Goal: Information Seeking & Learning: Learn about a topic

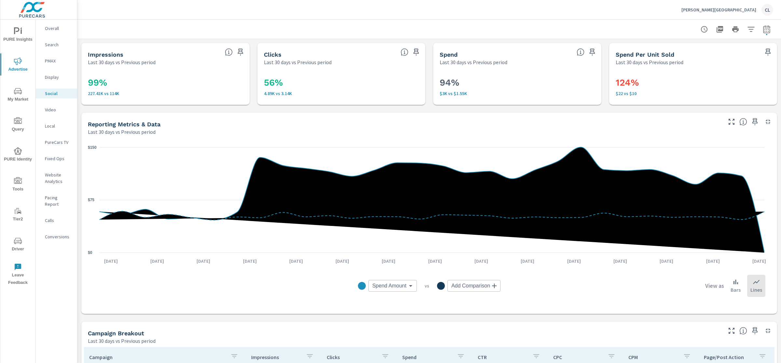
scroll to position [219, 0]
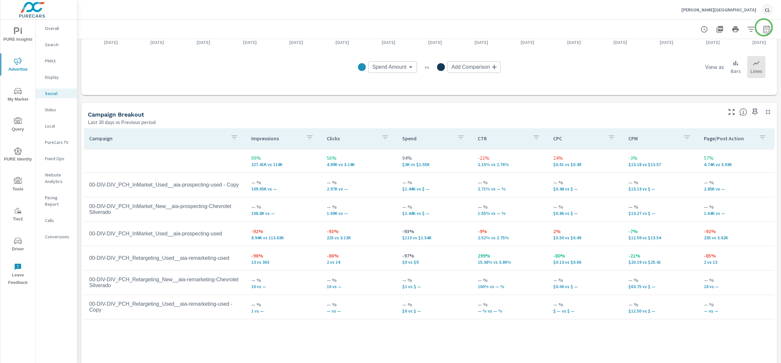
click at [764, 28] on icon "button" at bounding box center [766, 29] width 7 height 8
select select "Last 30 days"
select select "Previous period"
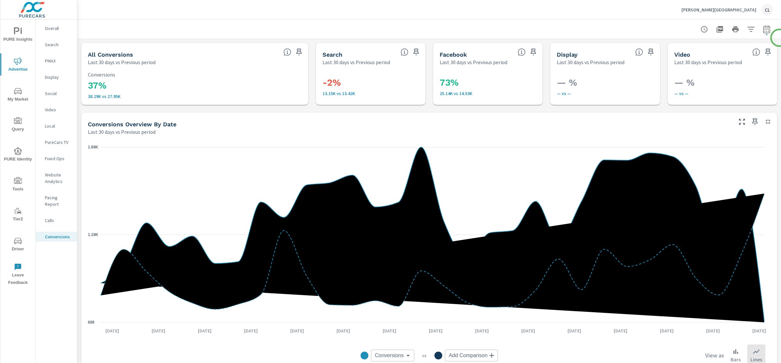
scroll to position [53, 0]
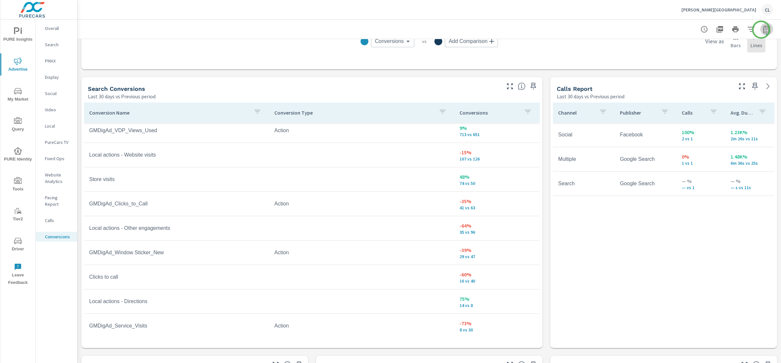
click at [763, 30] on icon "button" at bounding box center [767, 29] width 8 height 8
select select "Last 30 days"
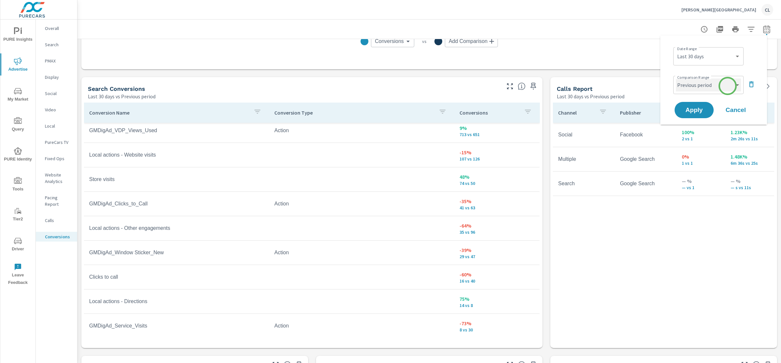
click at [728, 86] on select "Custom Previous period Previous month Previous year" at bounding box center [708, 84] width 65 height 13
click at [676, 78] on select "Custom Previous period Previous month Previous year" at bounding box center [708, 84] width 65 height 13
select select "custom"
click at [686, 110] on input "08/02/2025" at bounding box center [692, 109] width 36 height 13
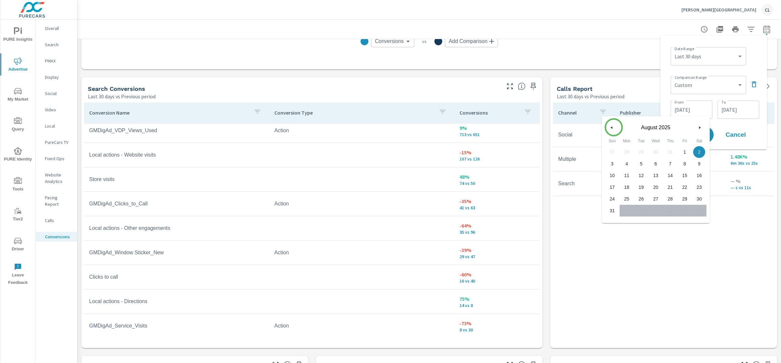
click at [614, 128] on button "button" at bounding box center [612, 128] width 8 height 8
click at [615, 151] on span "1" at bounding box center [612, 152] width 15 height 8
type input "06/01/2025"
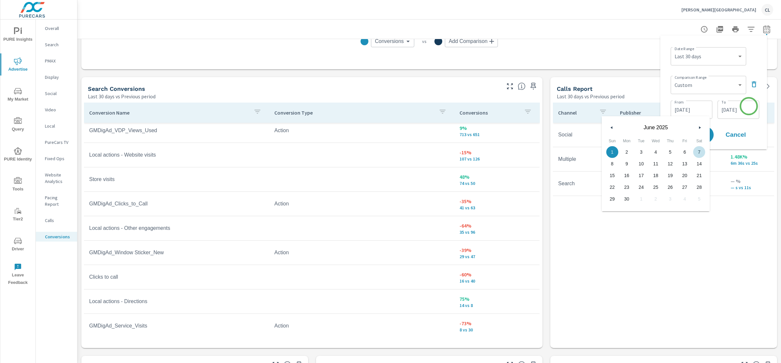
click at [744, 109] on input "[DATE]" at bounding box center [738, 109] width 36 height 13
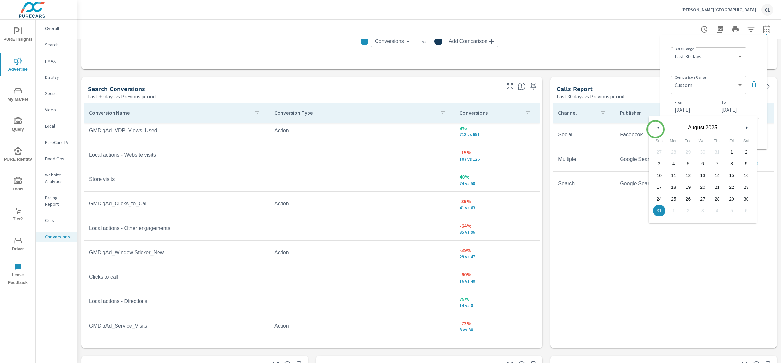
click at [656, 129] on button "button" at bounding box center [659, 128] width 8 height 8
click at [672, 198] on span "30" at bounding box center [674, 199] width 15 height 8
type input "[DATE]"
click at [763, 125] on div "Date Range Custom [DATE] Last week Last 7 days Last 14 days Last 30 days Last 4…" at bounding box center [714, 92] width 107 height 114
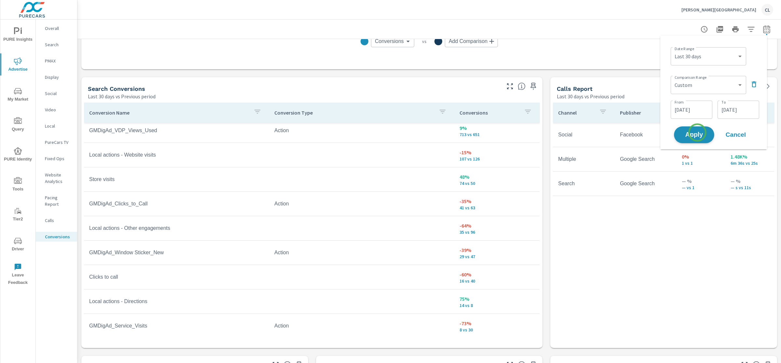
click at [697, 133] on span "Apply" at bounding box center [694, 135] width 27 height 6
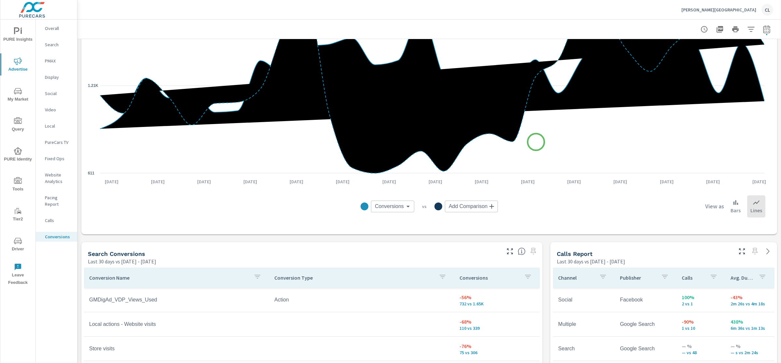
scroll to position [334, 0]
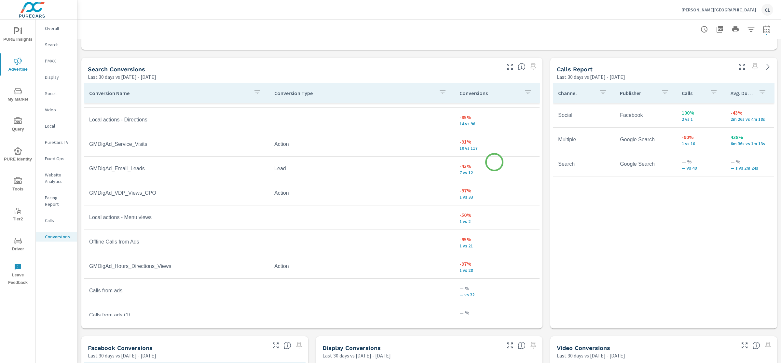
scroll to position [300, 0]
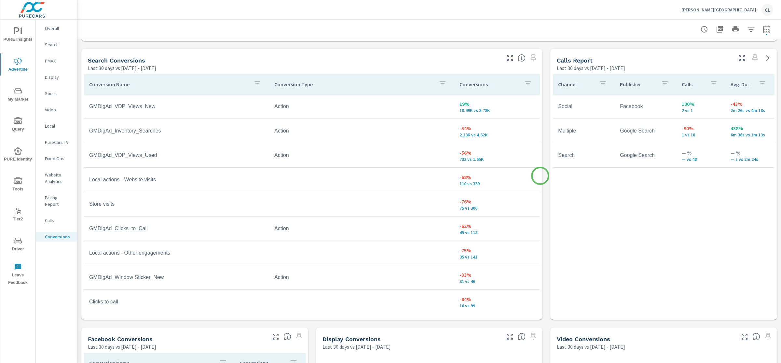
scroll to position [338, 0]
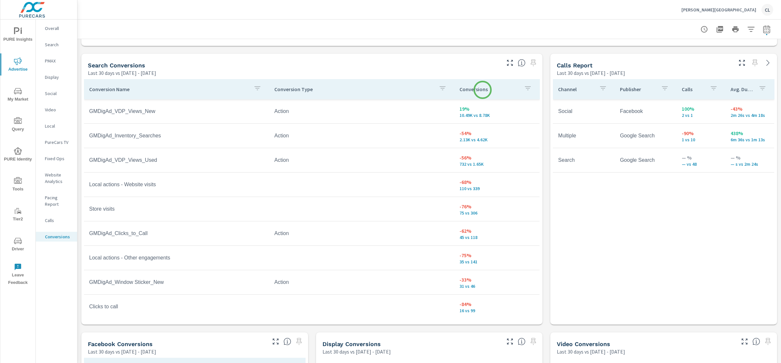
click at [483, 90] on p "Conversions" at bounding box center [489, 89] width 59 height 7
click at [471, 89] on p "Conversions" at bounding box center [485, 89] width 51 height 7
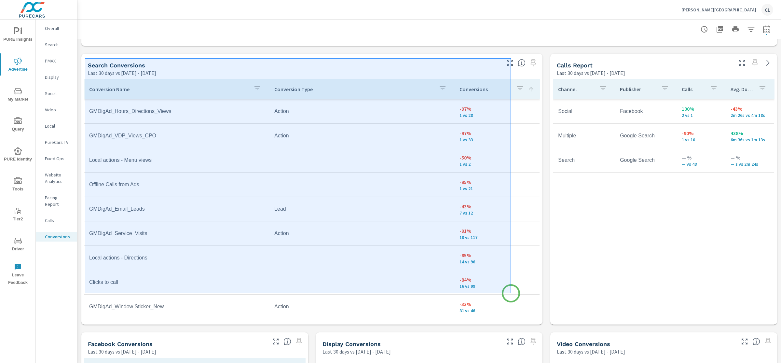
drag, startPoint x: 85, startPoint y: 58, endPoint x: 511, endPoint y: 293, distance: 486.7
click at [511, 293] on div at bounding box center [390, 181] width 781 height 363
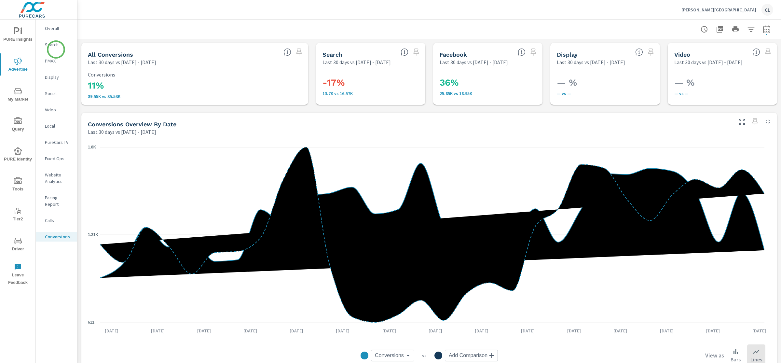
click at [54, 46] on p "Search" at bounding box center [58, 44] width 27 height 7
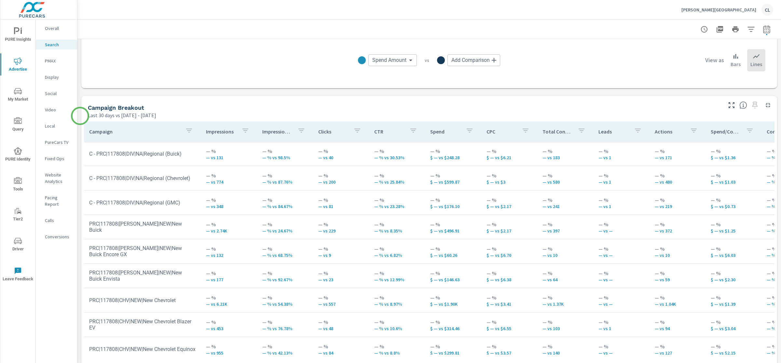
scroll to position [581, 0]
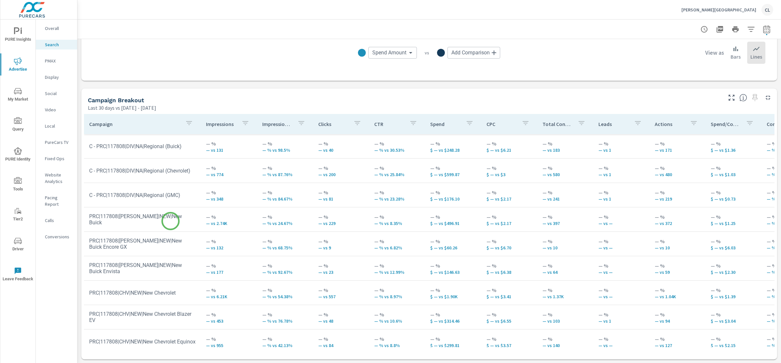
scroll to position [160, 0]
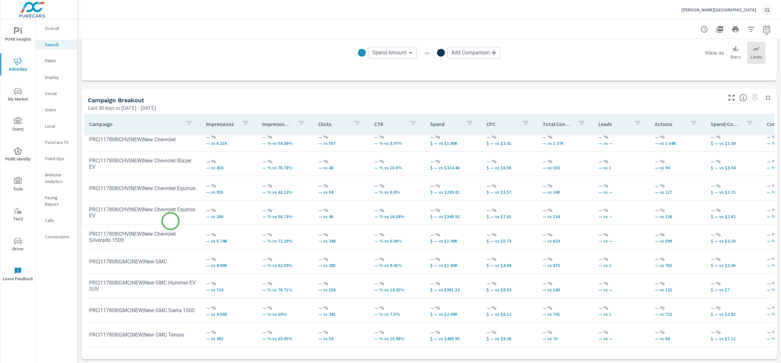
scroll to position [59, 0]
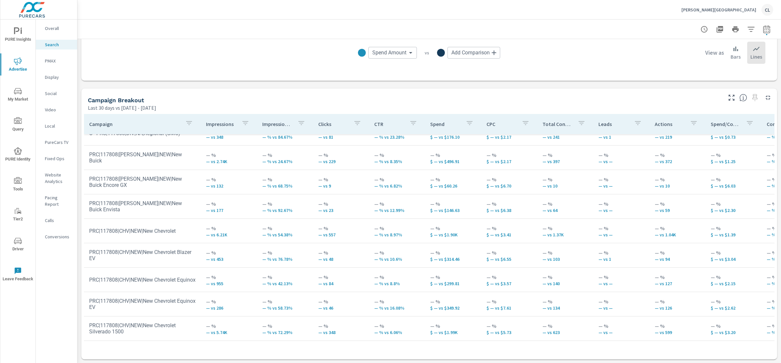
scroll to position [111, 0]
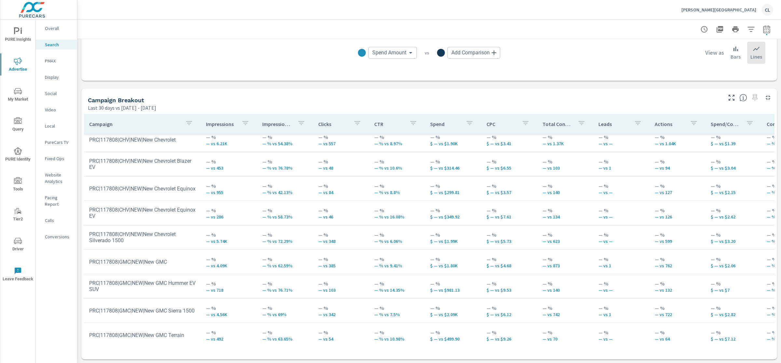
scroll to position [160, 0]
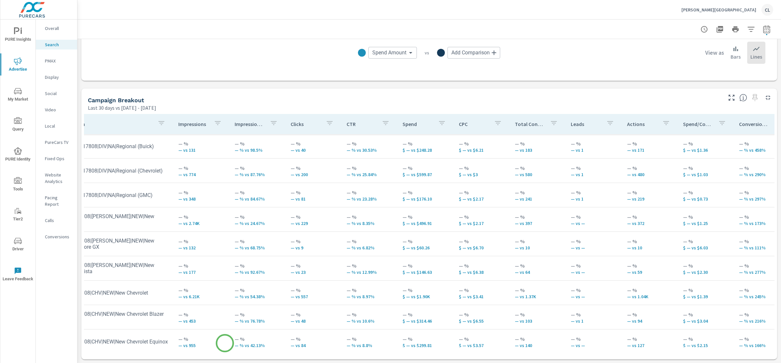
scroll to position [0, 21]
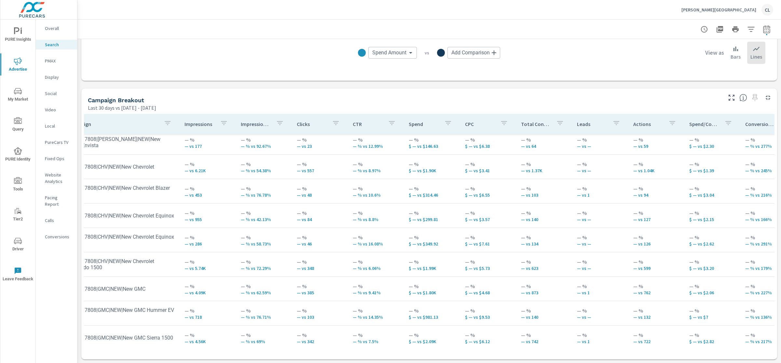
scroll to position [128, 21]
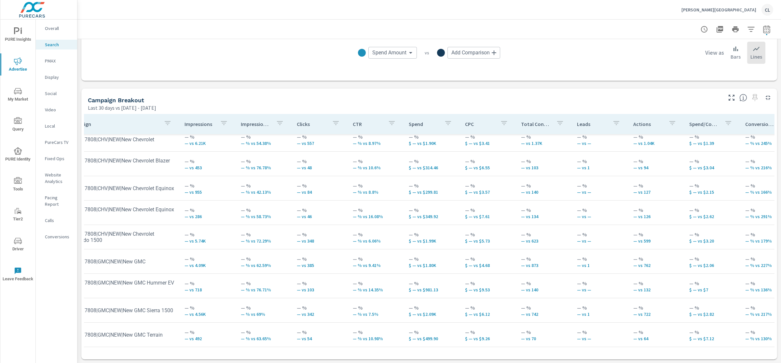
scroll to position [160, 21]
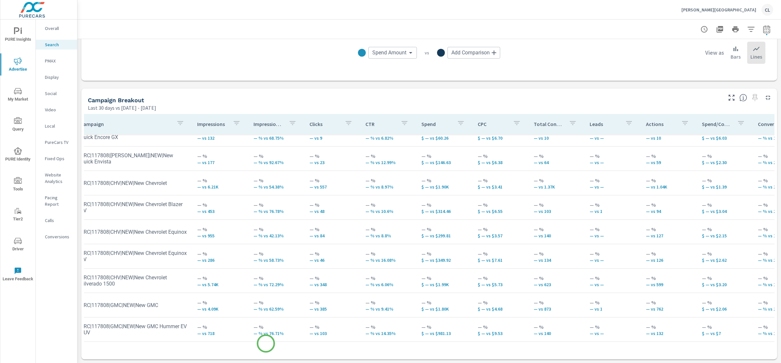
scroll to position [110, 0]
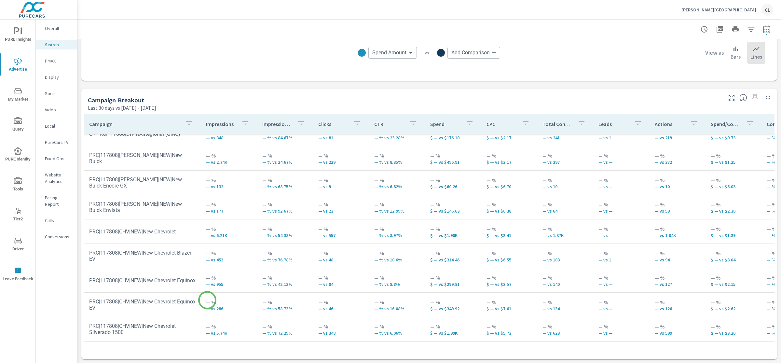
scroll to position [33, 0]
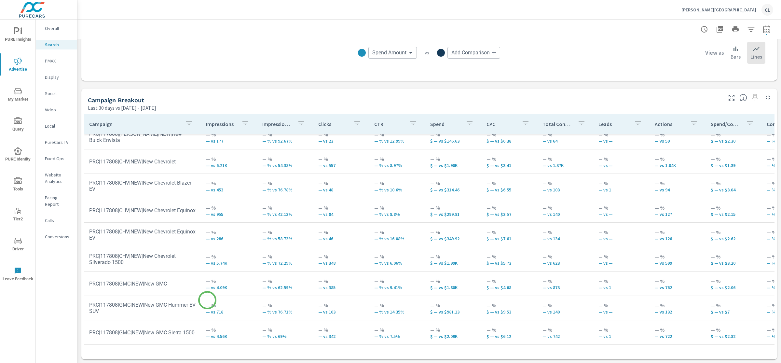
scroll to position [160, 0]
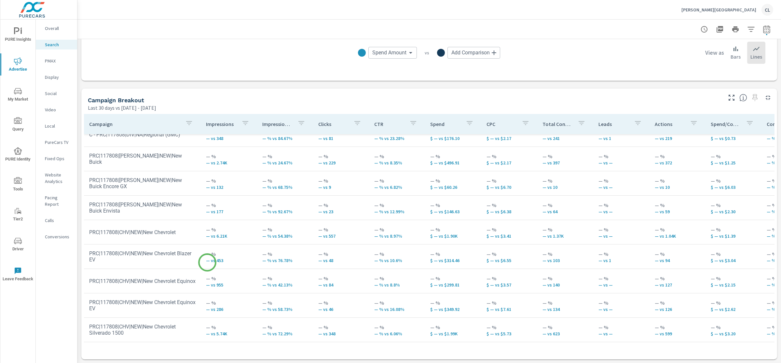
scroll to position [35, 0]
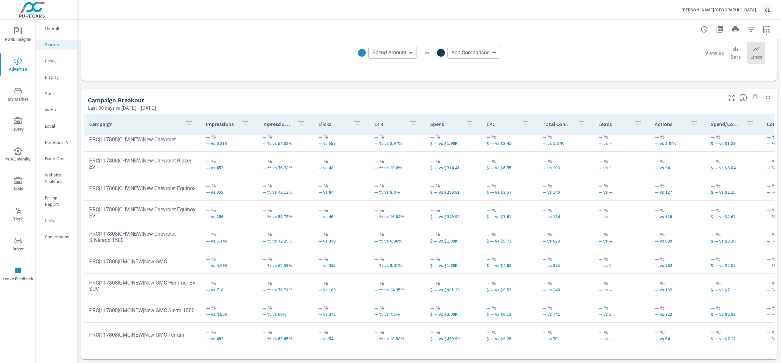
scroll to position [160, 0]
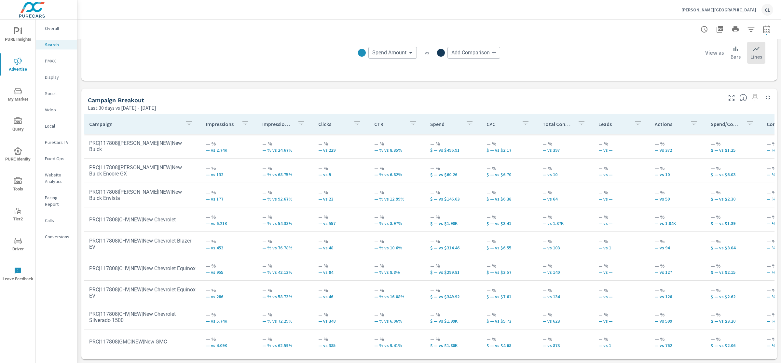
scroll to position [38, 0]
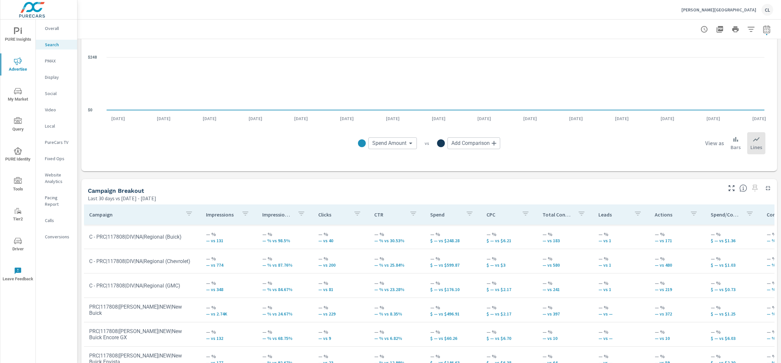
scroll to position [442, 0]
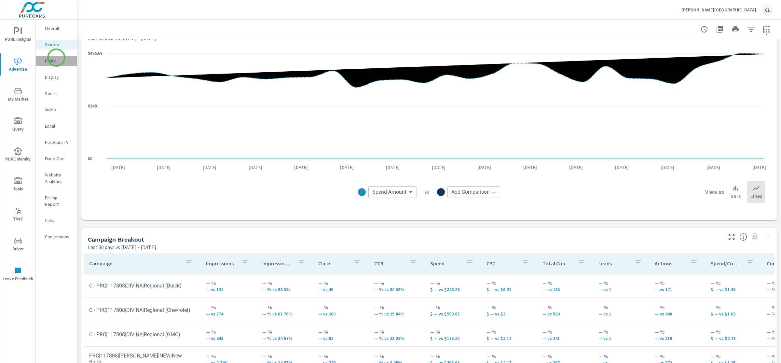
click at [56, 58] on p "PMAX" at bounding box center [58, 61] width 27 height 7
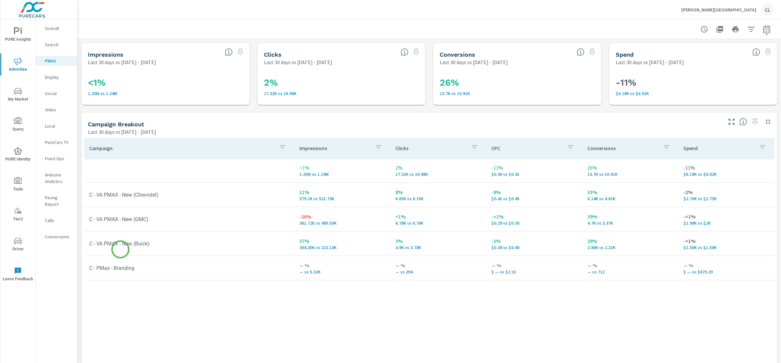
scroll to position [2, 0]
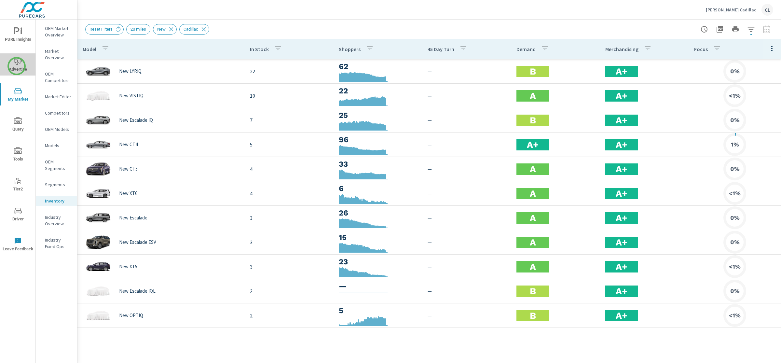
click at [17, 66] on span "Advertise" at bounding box center [17, 65] width 31 height 16
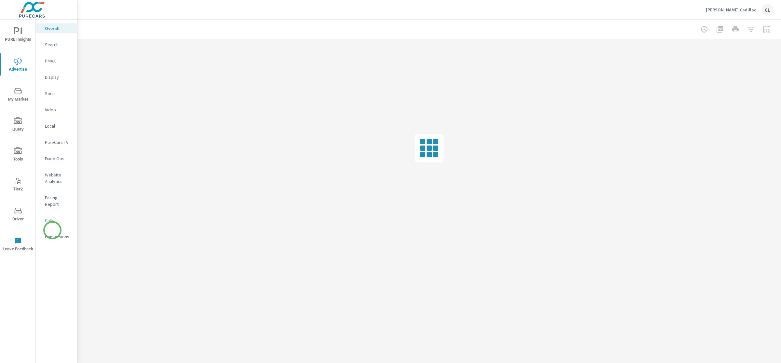
click at [52, 233] on p "Conversions" at bounding box center [58, 236] width 27 height 7
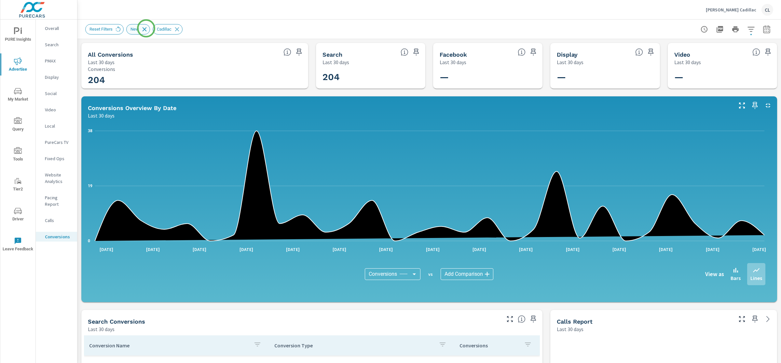
click at [146, 28] on icon at bounding box center [144, 29] width 7 height 7
click at [153, 28] on icon at bounding box center [151, 29] width 4 height 4
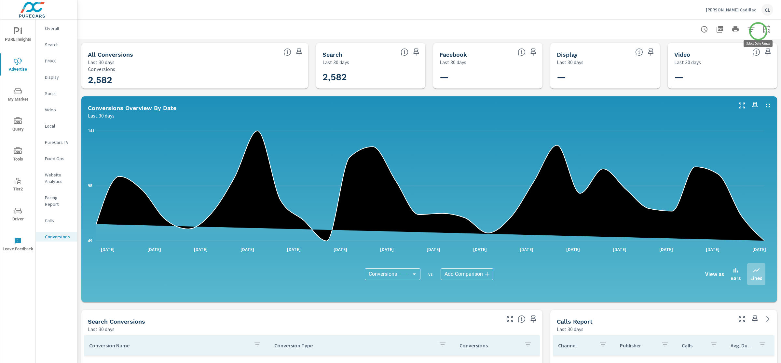
click at [763, 31] on icon "button" at bounding box center [767, 29] width 8 height 8
select select "Last 30 days"
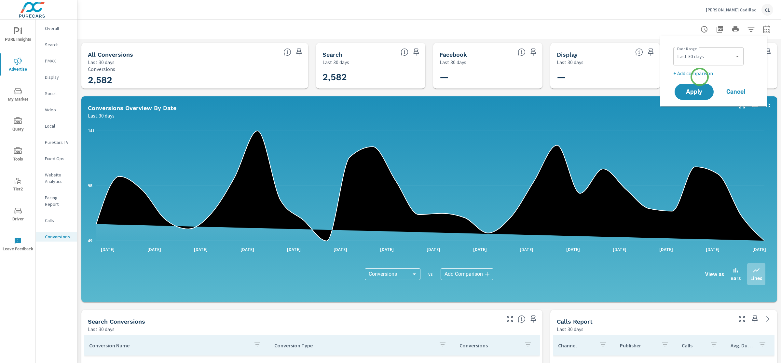
click at [700, 77] on p "+ Add comparison" at bounding box center [715, 73] width 83 height 8
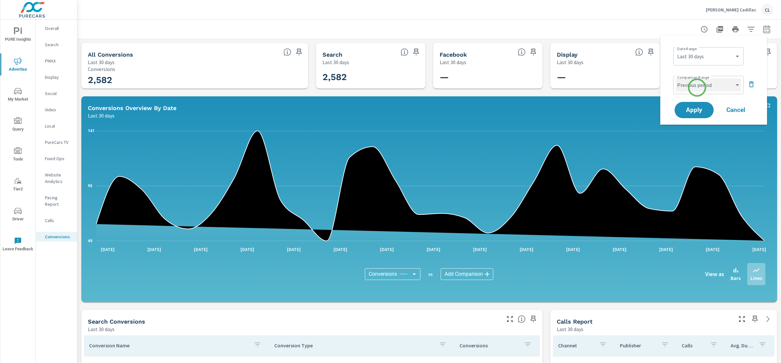
click at [698, 87] on select "Custom Previous period Previous month Previous year" at bounding box center [708, 84] width 65 height 13
click at [676, 78] on select "Custom Previous period Previous month Previous year" at bounding box center [708, 84] width 65 height 13
select select "custom"
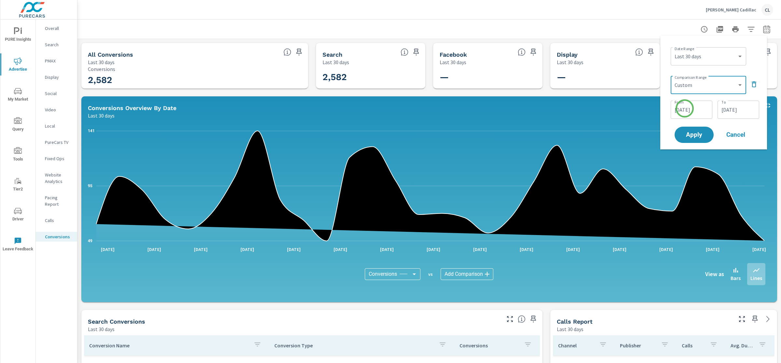
click at [685, 108] on input "[DATE]" at bounding box center [692, 109] width 36 height 13
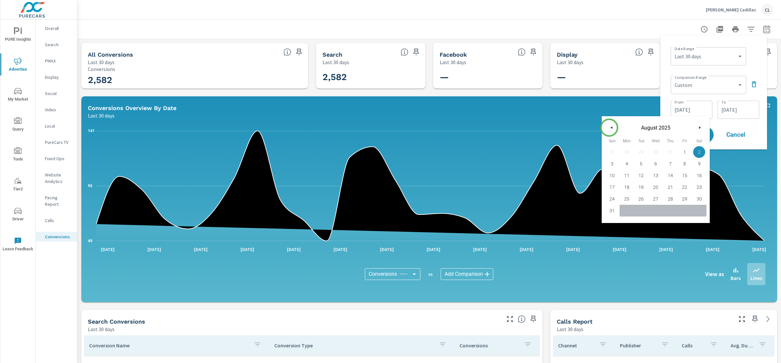
click at [609, 128] on icon "button" at bounding box center [610, 127] width 3 height 3
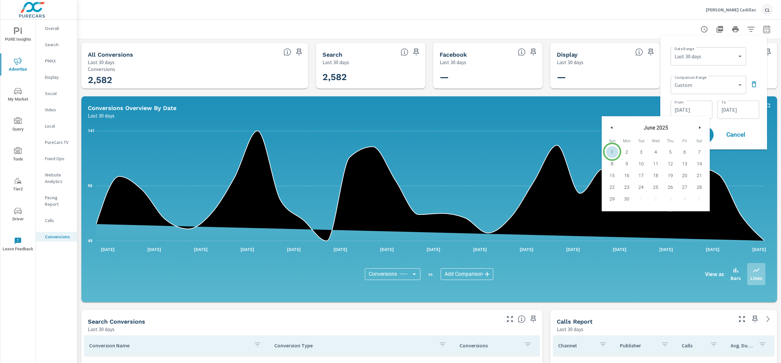
click at [612, 152] on span "1" at bounding box center [612, 152] width 15 height 8
type input "[DATE]"
click at [736, 111] on input "[DATE]" at bounding box center [738, 109] width 36 height 13
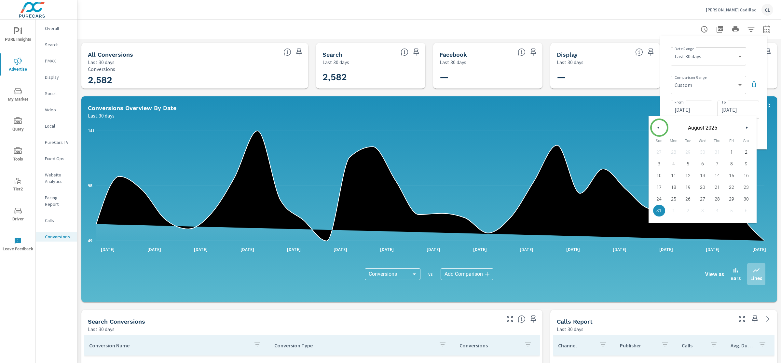
click at [660, 128] on button "button" at bounding box center [659, 128] width 8 height 8
click at [671, 199] on span "30" at bounding box center [674, 199] width 15 height 8
type input "[DATE]"
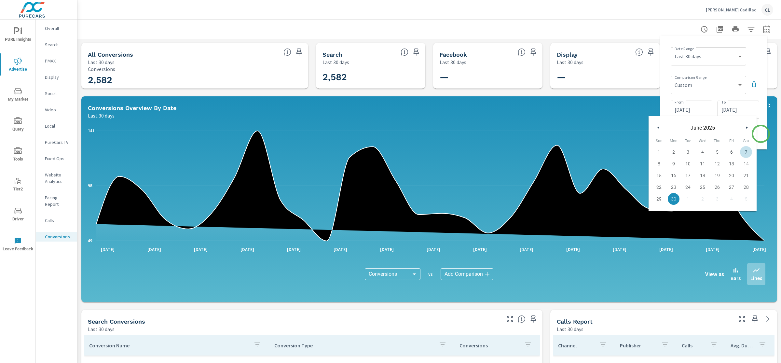
click at [761, 134] on div "Date Range Custom [DATE] Last week Last 7 days Last 14 days Last 30 days Last 4…" at bounding box center [714, 93] width 96 height 104
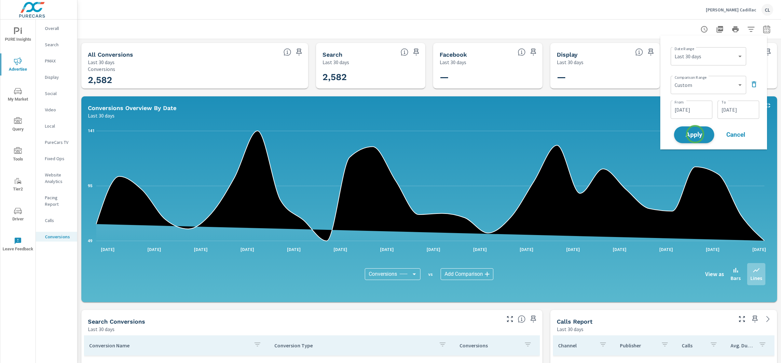
click at [695, 134] on span "Apply" at bounding box center [694, 135] width 27 height 6
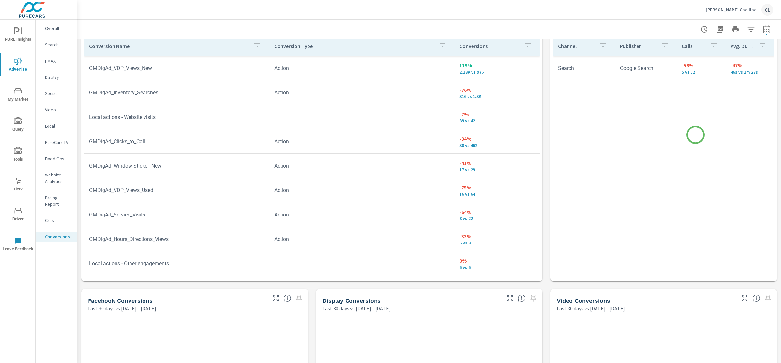
scroll to position [381, 0]
click at [463, 47] on p "Conversions" at bounding box center [489, 45] width 59 height 7
click at [463, 47] on p "Conversions" at bounding box center [485, 45] width 51 height 7
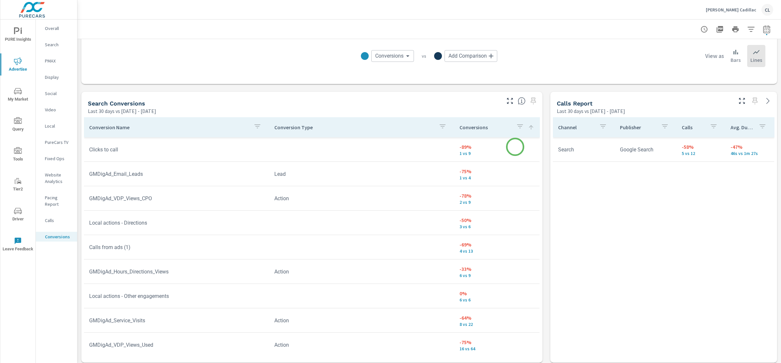
scroll to position [292, 0]
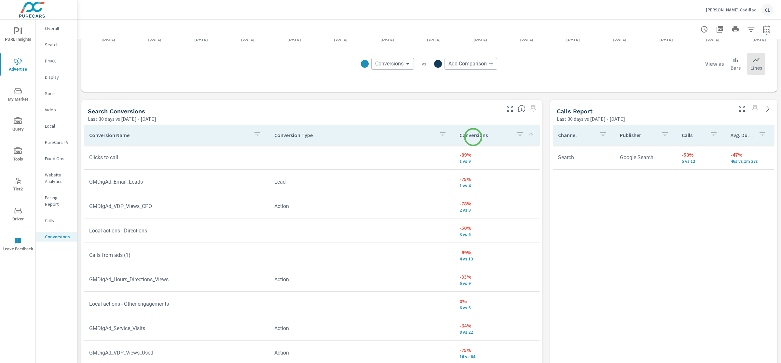
click at [473, 137] on p "Conversions" at bounding box center [485, 135] width 51 height 7
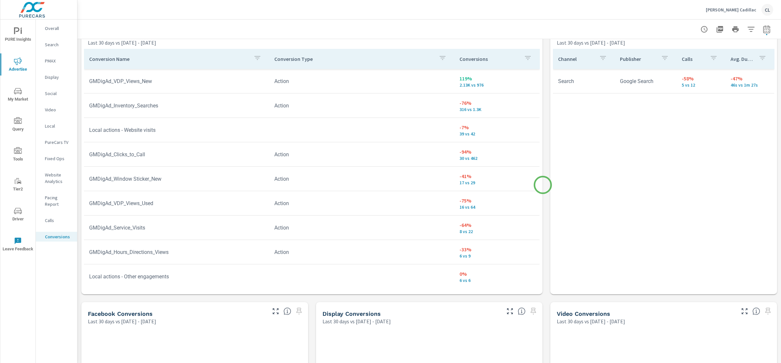
scroll to position [370, 0]
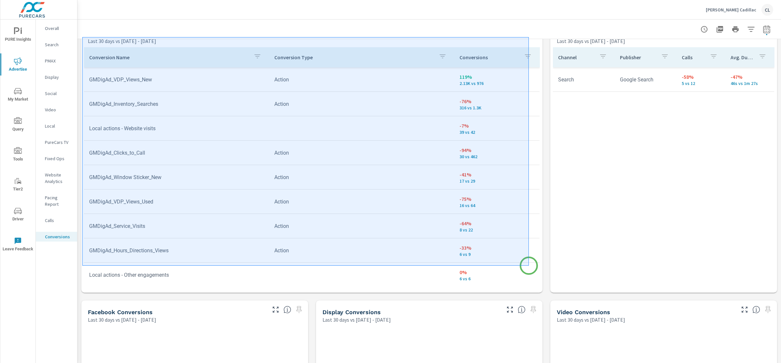
drag, startPoint x: 82, startPoint y: 37, endPoint x: 529, endPoint y: 266, distance: 501.8
click at [529, 266] on div at bounding box center [390, 181] width 781 height 363
